Goal: Task Accomplishment & Management: Manage account settings

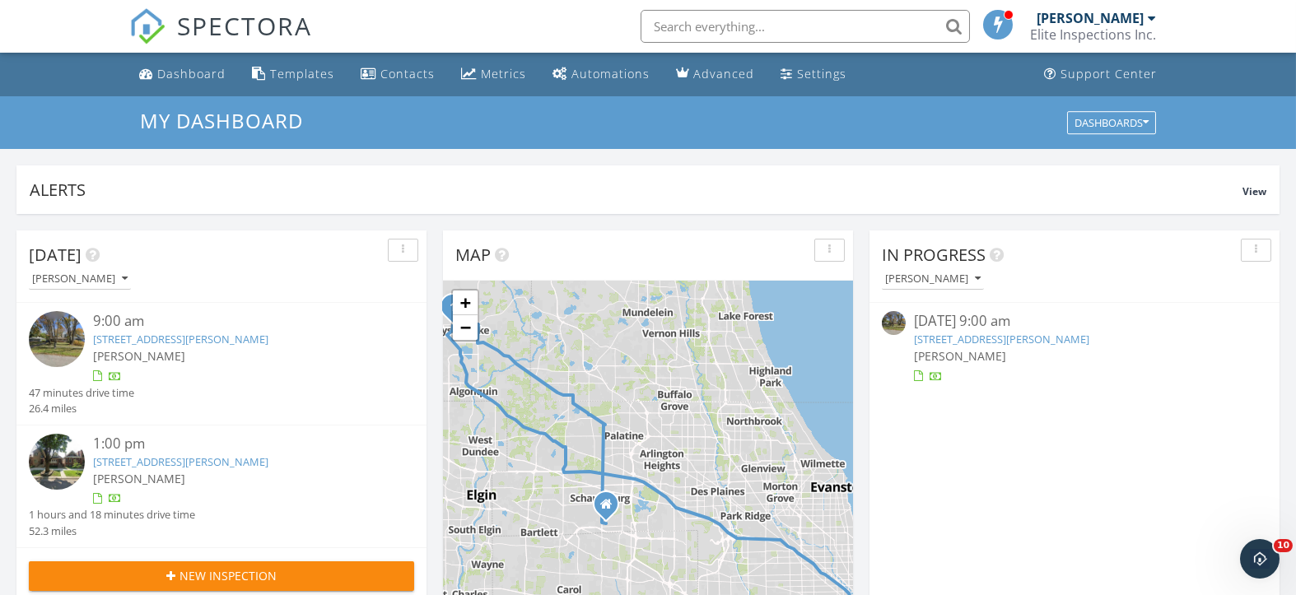
scroll to position [1531, 1329]
click at [172, 73] on div "Dashboard" at bounding box center [191, 74] width 68 height 16
click at [196, 68] on div "Dashboard" at bounding box center [191, 74] width 68 height 16
click at [962, 342] on link "195 Peterson Pkwy, Crystal Lake, IL 60014" at bounding box center [1001, 339] width 175 height 15
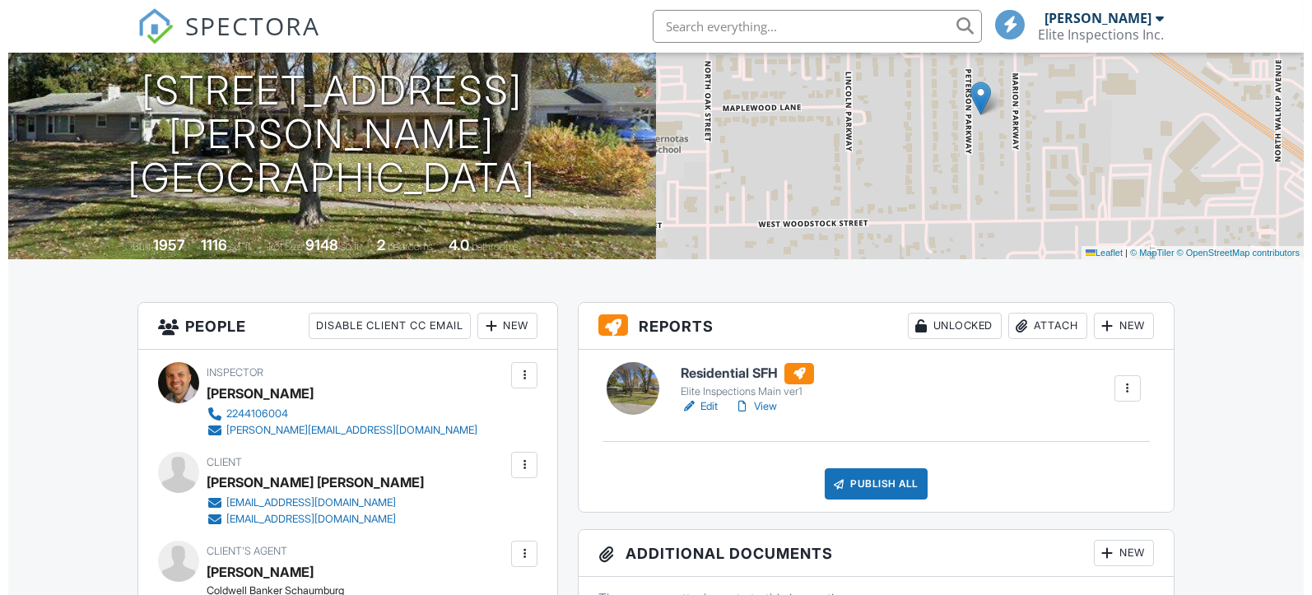
scroll to position [328, 0]
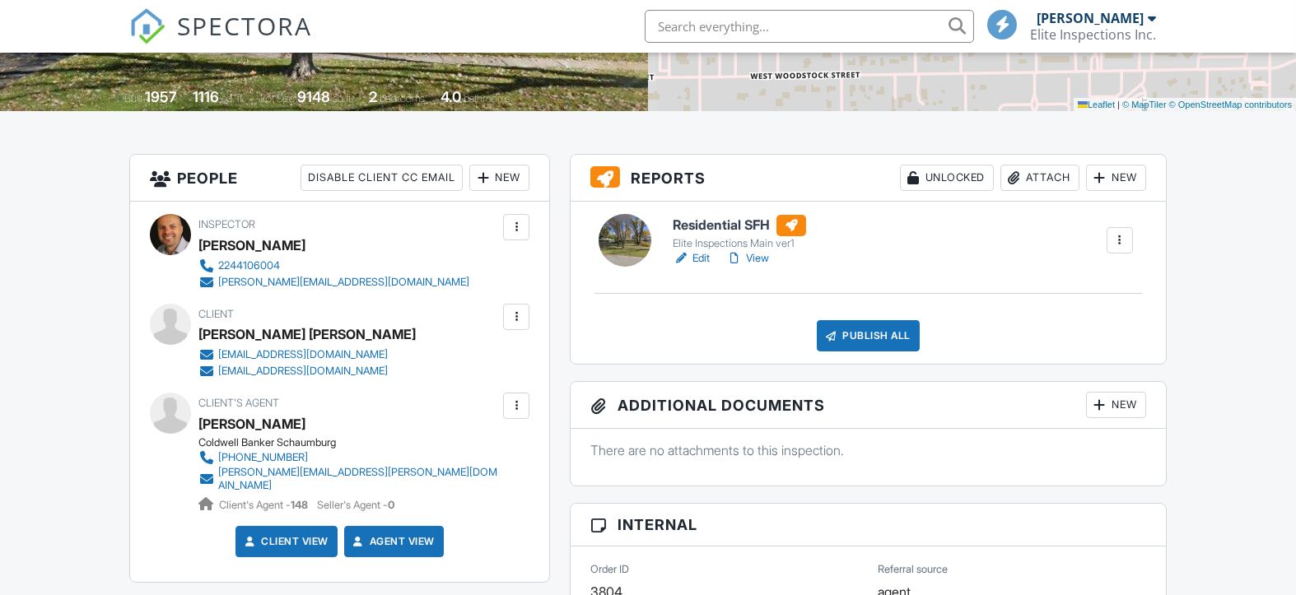
click at [873, 338] on div "Publish All" at bounding box center [868, 335] width 103 height 31
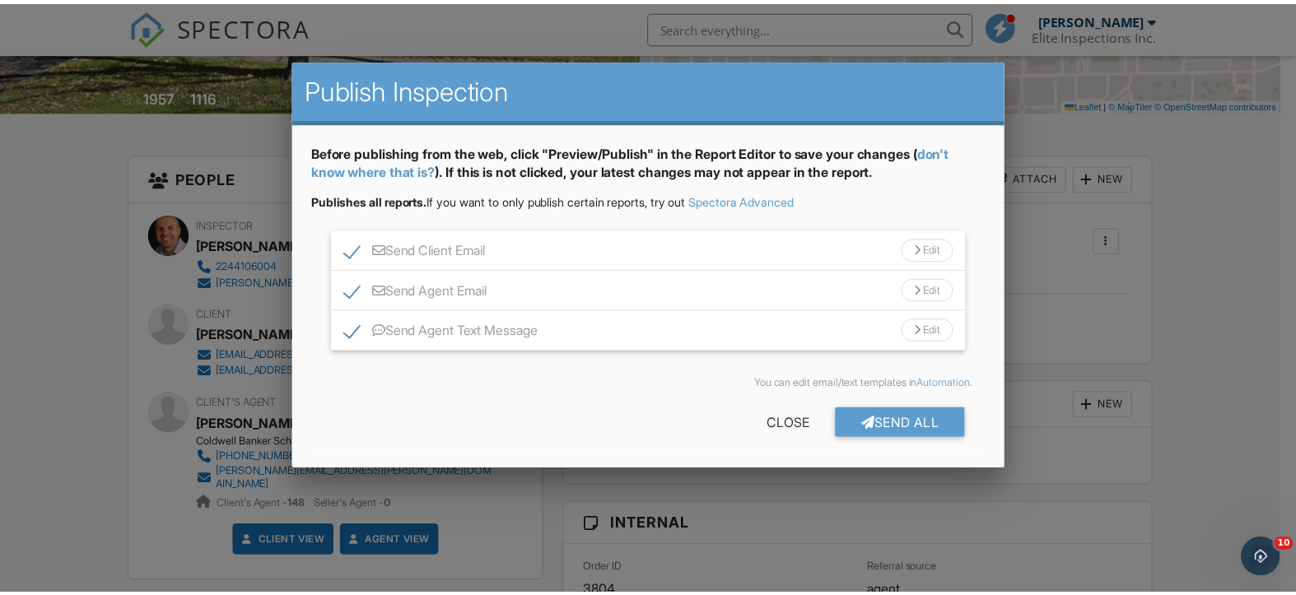
scroll to position [0, 0]
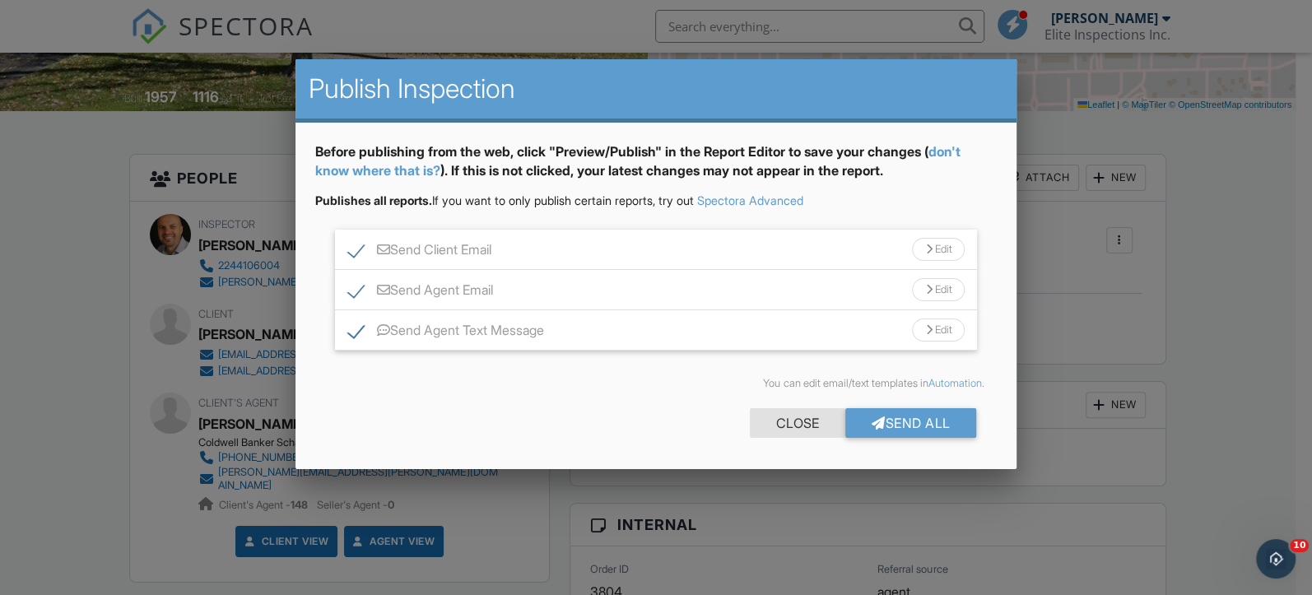
click at [785, 425] on div "Close" at bounding box center [797, 423] width 95 height 30
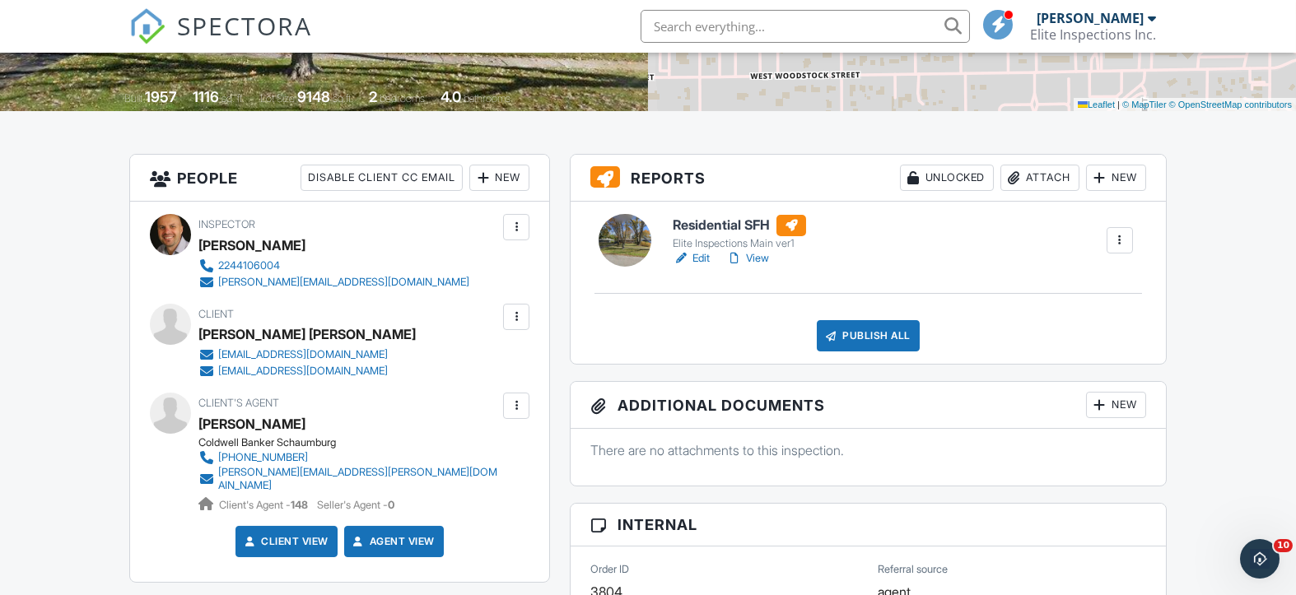
click at [703, 256] on link "Edit" at bounding box center [690, 258] width 37 height 16
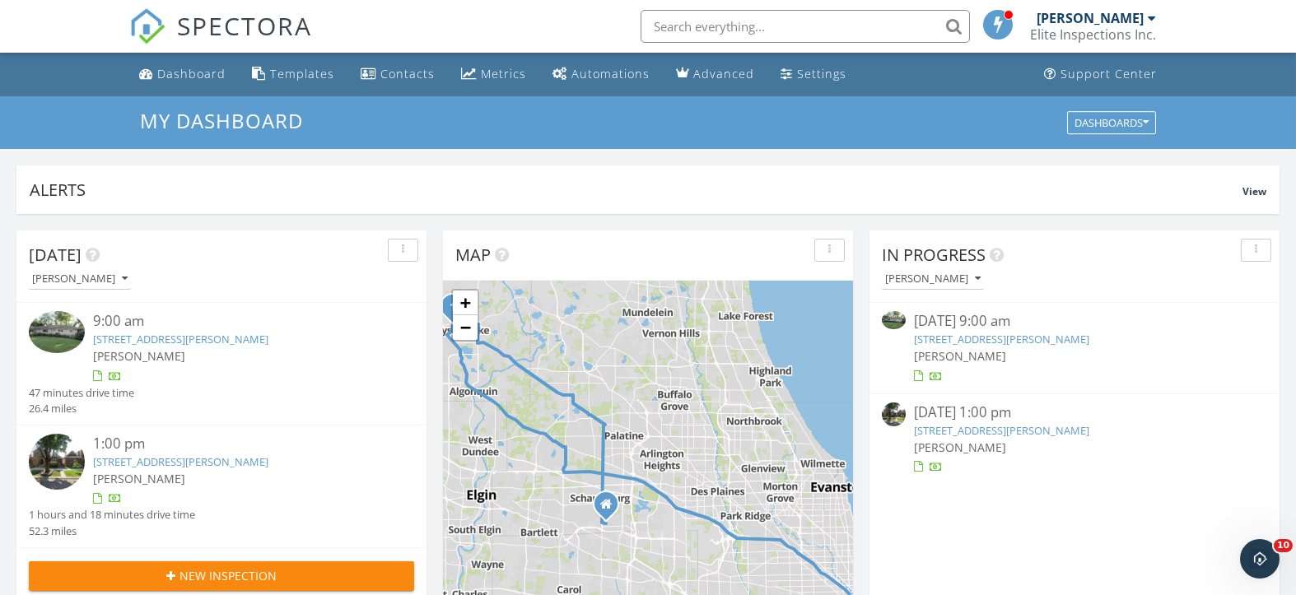
click at [968, 429] on link "[STREET_ADDRESS][PERSON_NAME]" at bounding box center [1001, 430] width 175 height 15
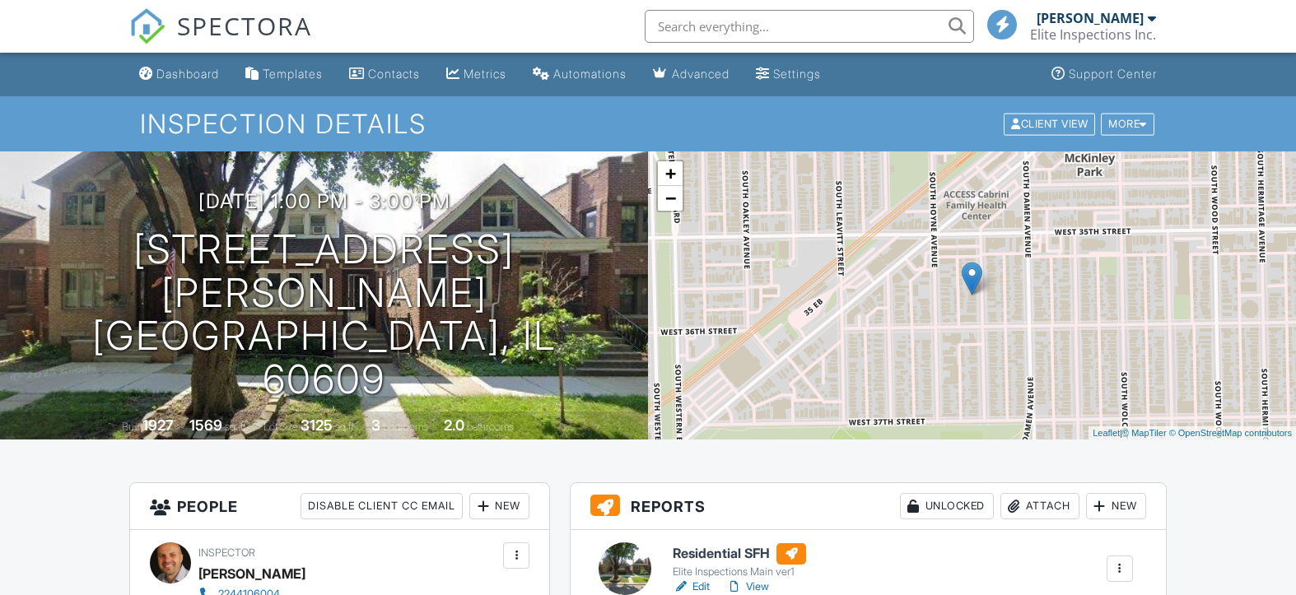
click at [699, 579] on link "Edit" at bounding box center [690, 587] width 37 height 16
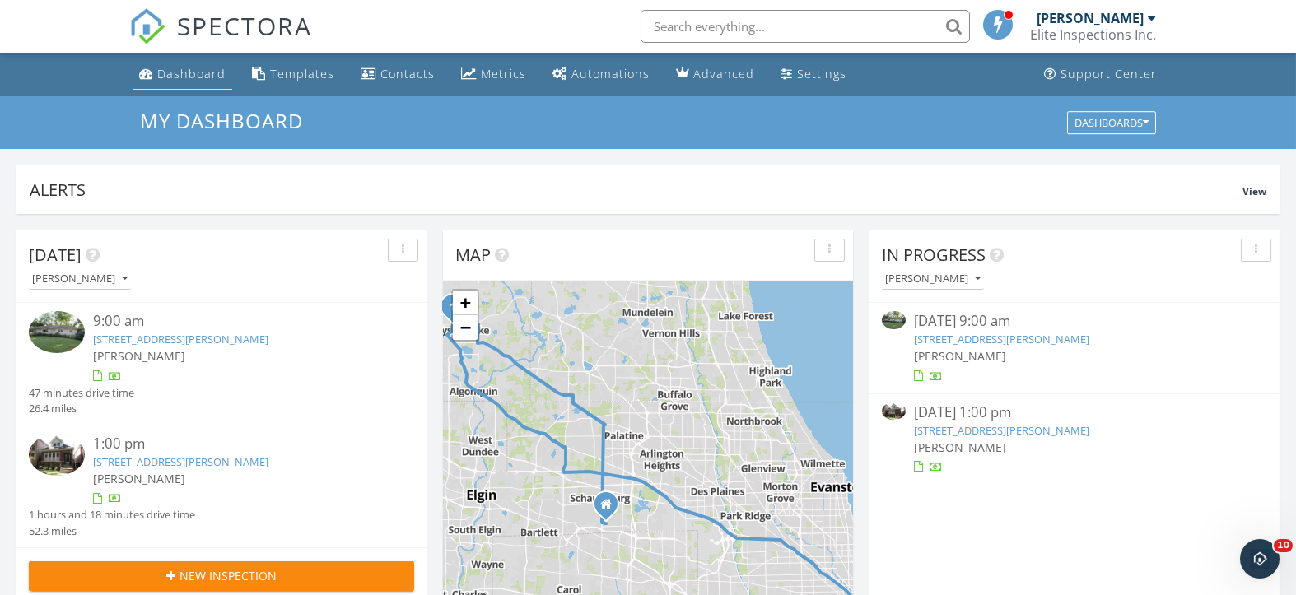
scroll to position [7, 7]
